Goal: Check status: Check status

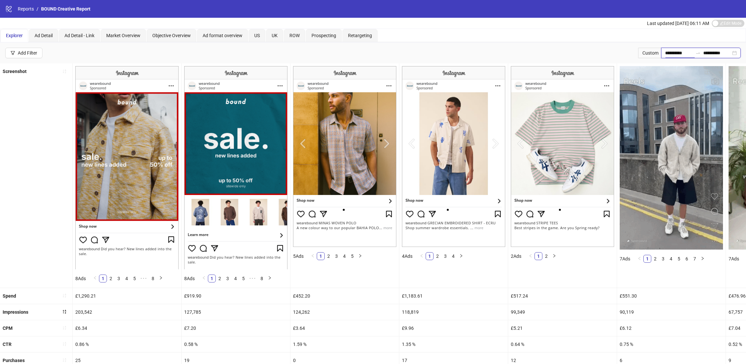
click at [677, 54] on input "**********" at bounding box center [679, 52] width 28 height 7
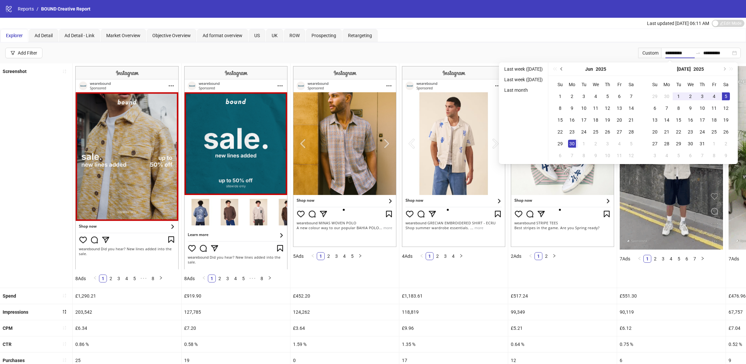
click at [563, 69] on button "Previous month (PageUp)" at bounding box center [561, 69] width 7 height 13
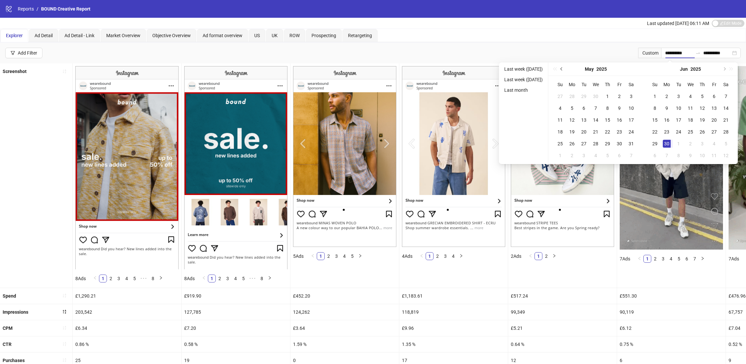
click at [563, 69] on button "Previous month (PageUp)" at bounding box center [561, 69] width 7 height 13
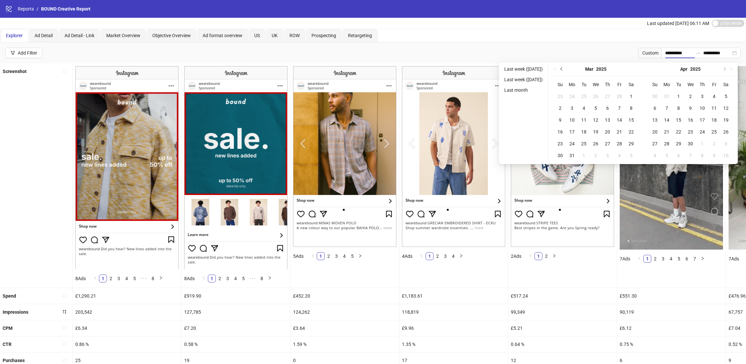
click at [563, 69] on button "Previous month (PageUp)" at bounding box center [561, 69] width 7 height 13
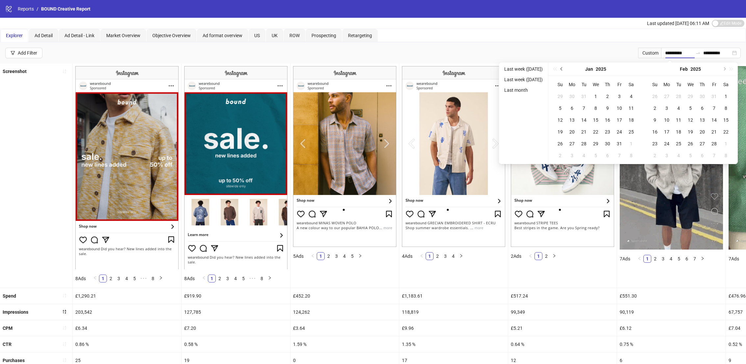
click at [563, 69] on button "Previous month (PageUp)" at bounding box center [561, 69] width 7 height 13
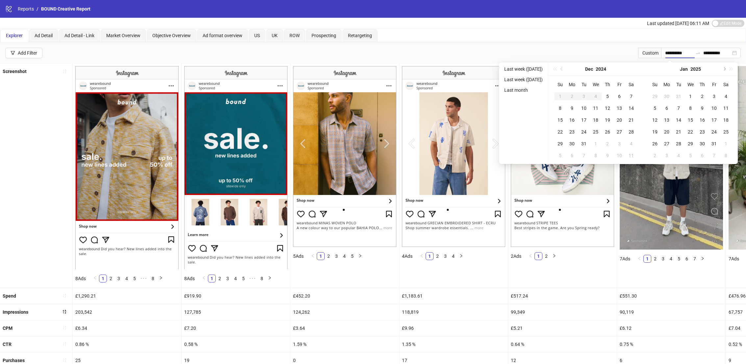
click at [563, 69] on div "[DATE]" at bounding box center [596, 69] width 95 height 13
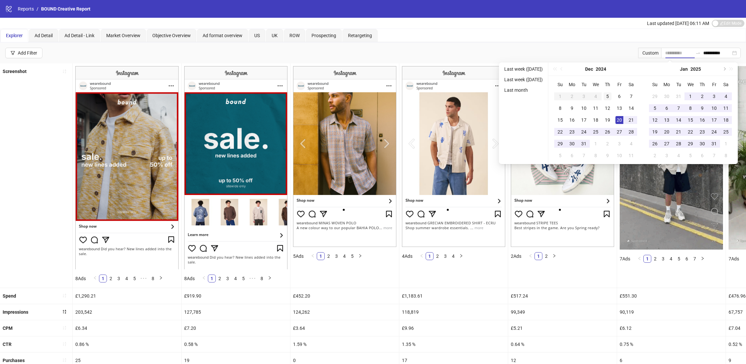
type input "**********"
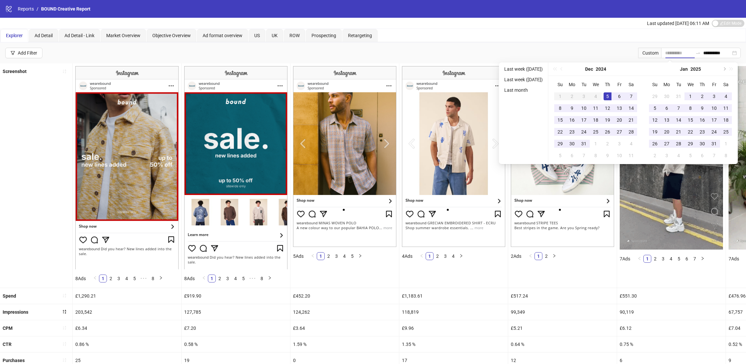
click at [611, 96] on div "5" at bounding box center [608, 96] width 8 height 8
type input "**********"
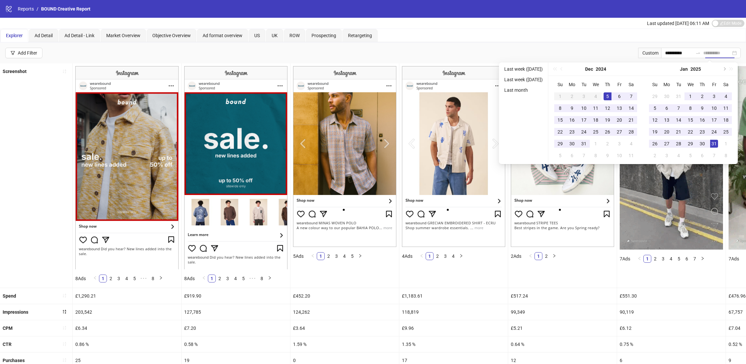
click at [713, 144] on td "31" at bounding box center [714, 144] width 12 height 12
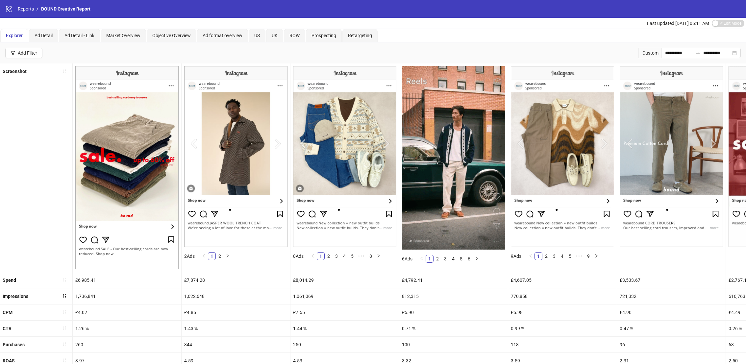
scroll to position [175, 0]
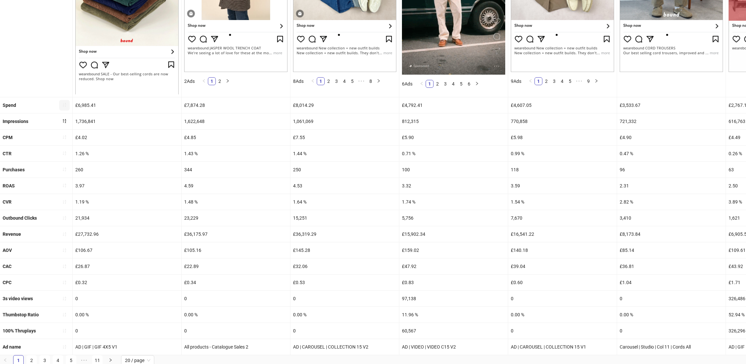
click at [65, 104] on icon "sort-ascending" at bounding box center [64, 105] width 3 height 4
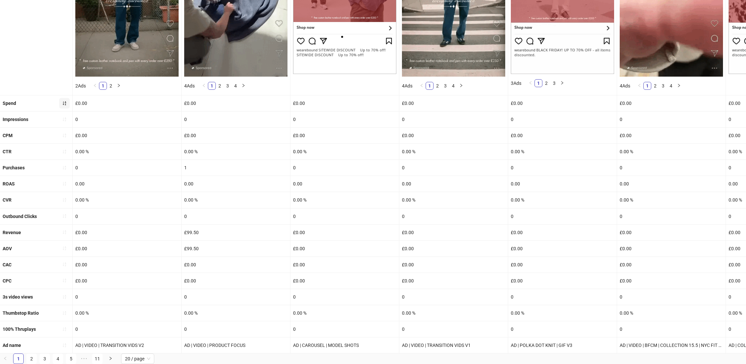
scroll to position [0, 0]
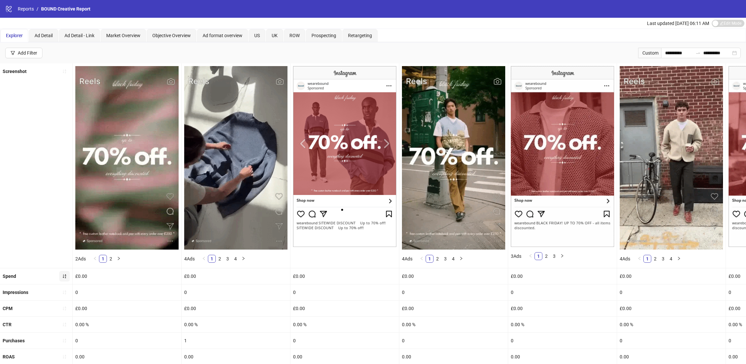
click at [65, 274] on icon "sort-ascending" at bounding box center [64, 276] width 5 height 5
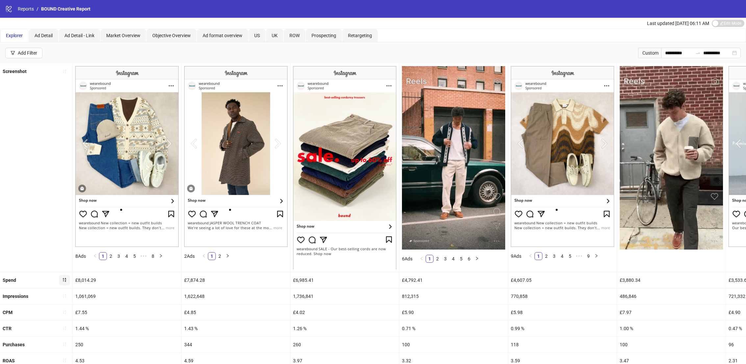
click at [168, 138] on img at bounding box center [126, 156] width 103 height 181
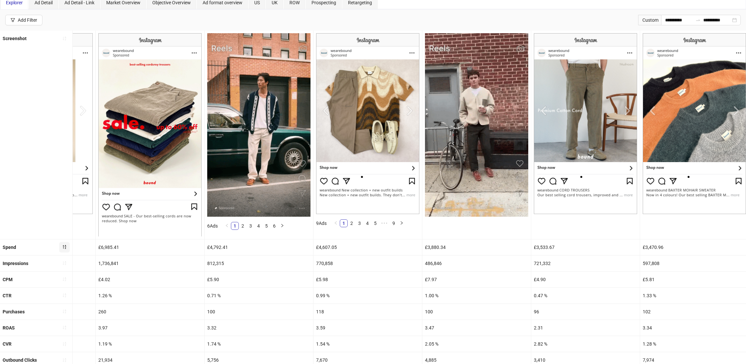
scroll to position [0, 196]
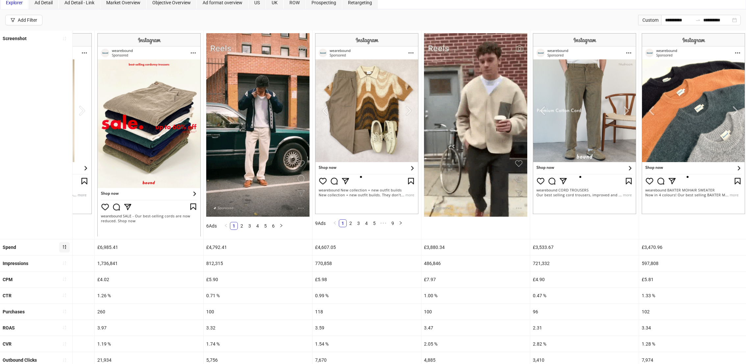
click at [407, 114] on img at bounding box center [366, 123] width 103 height 181
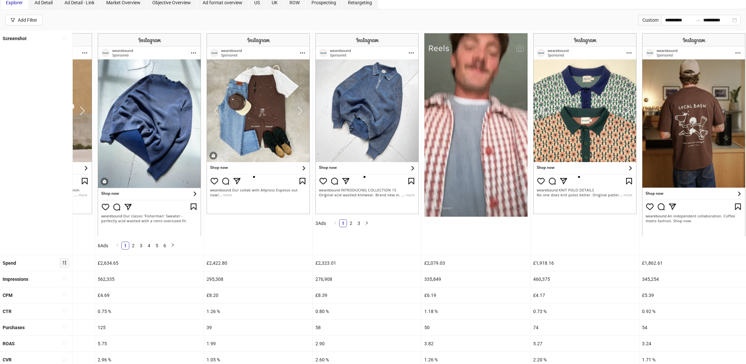
scroll to position [191, 0]
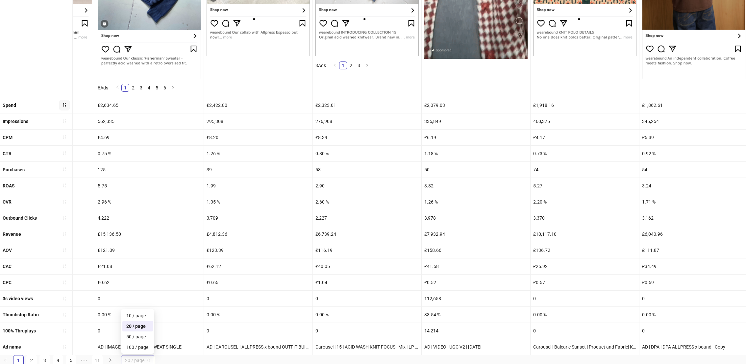
click at [143, 362] on span "20 / page" at bounding box center [137, 361] width 25 height 10
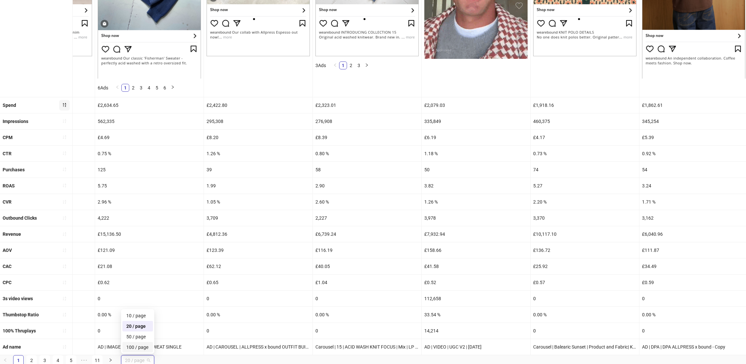
click at [145, 345] on div "100 / page" at bounding box center [137, 347] width 23 height 7
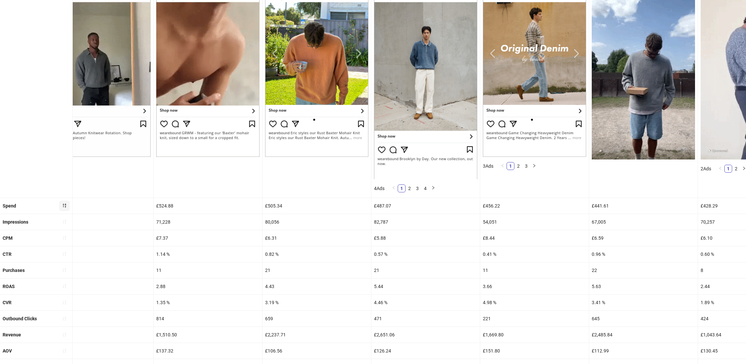
scroll to position [0, 0]
